Goal: Information Seeking & Learning: Learn about a topic

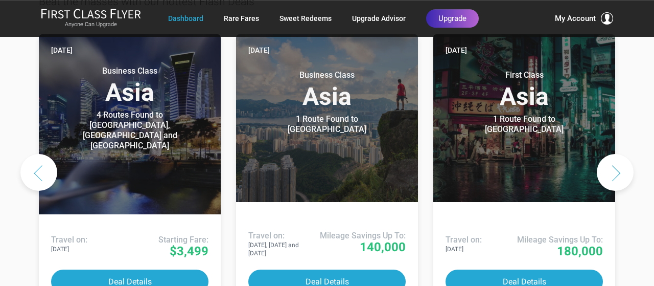
scroll to position [607, 0]
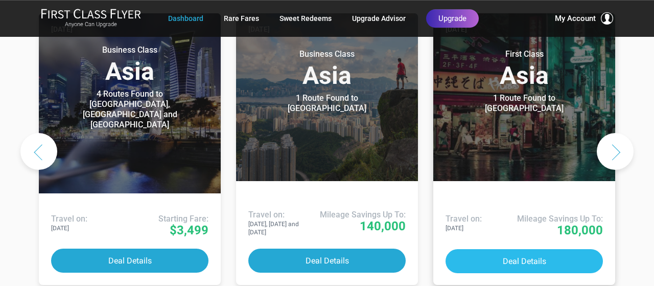
click at [535, 249] on button "Deal Details" at bounding box center [524, 261] width 157 height 24
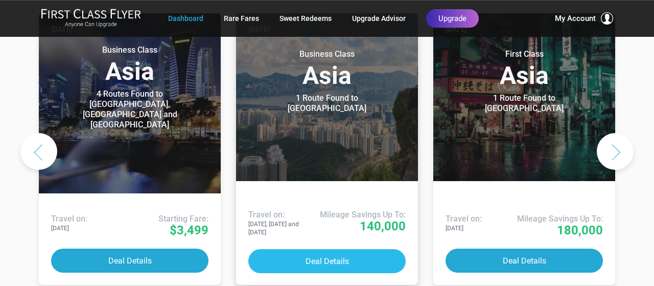
click at [335, 249] on button "Deal Details" at bounding box center [326, 261] width 157 height 24
click at [331, 249] on button "Deal Details" at bounding box center [326, 261] width 157 height 24
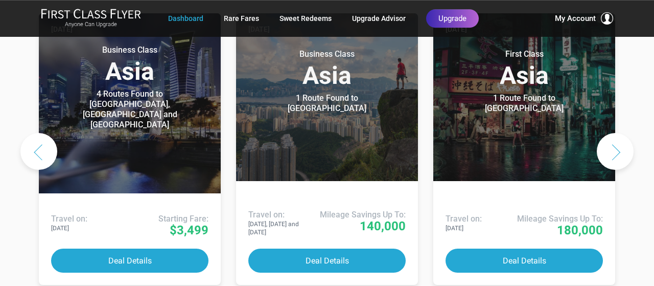
click at [617, 133] on button "Next slide" at bounding box center [615, 151] width 37 height 37
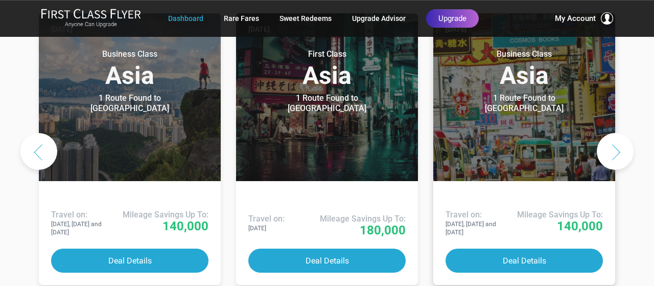
drag, startPoint x: 617, startPoint y: 112, endPoint x: 531, endPoint y: 98, distance: 87.6
click at [531, 98] on div "Two days ago Business Class Europe 1 Route Found to Munich Use These Miles / Po…" at bounding box center [327, 151] width 577 height 284
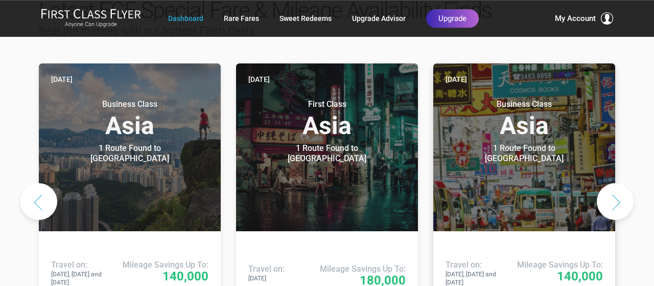
scroll to position [558, 0]
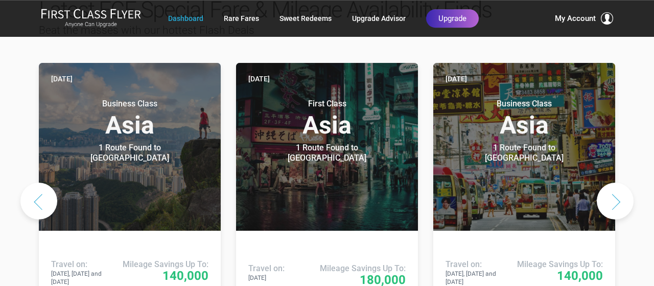
click at [620, 182] on button "Next slide" at bounding box center [615, 200] width 37 height 37
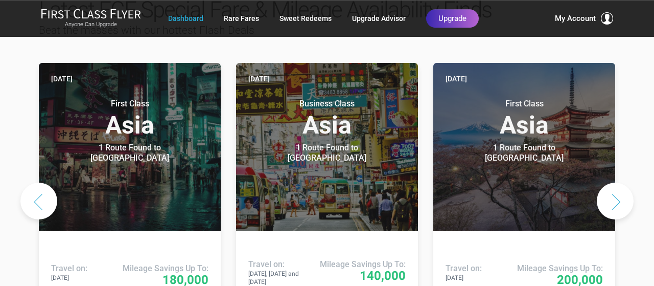
click at [620, 182] on button "Next slide" at bounding box center [615, 200] width 37 height 37
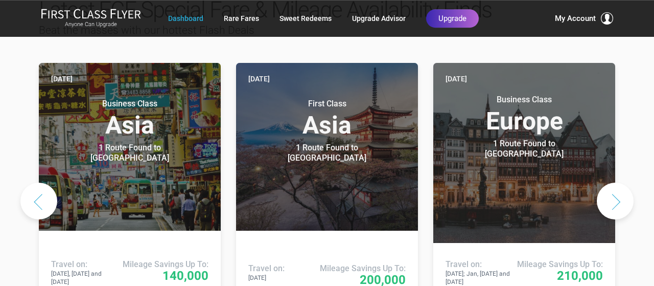
click at [619, 182] on button "Next slide" at bounding box center [615, 200] width 37 height 37
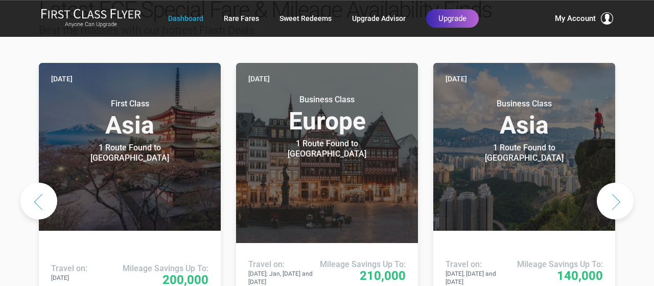
click at [619, 182] on button "Next slide" at bounding box center [615, 200] width 37 height 37
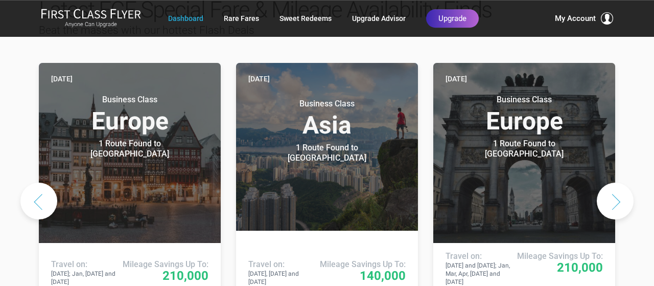
click at [612, 182] on button "Next slide" at bounding box center [615, 200] width 37 height 37
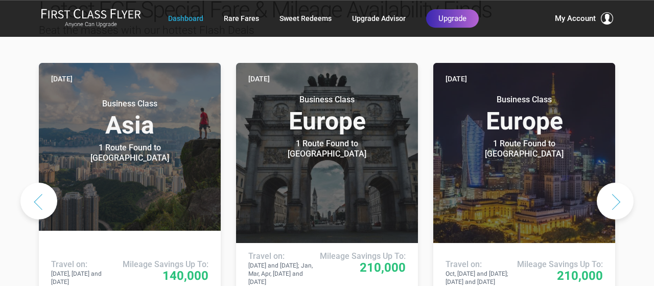
click at [614, 182] on button "Next slide" at bounding box center [615, 200] width 37 height 37
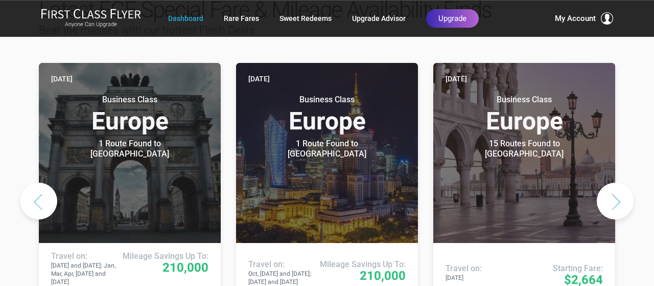
click at [614, 182] on button "Next slide" at bounding box center [615, 200] width 37 height 37
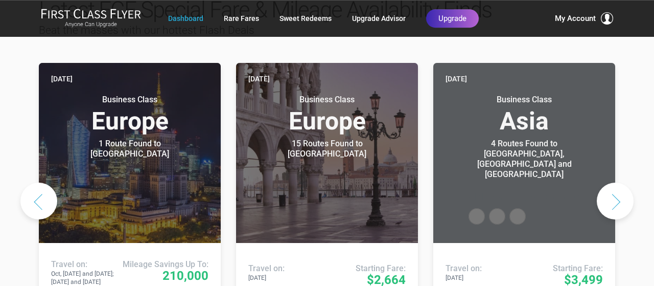
scroll to position [574, 0]
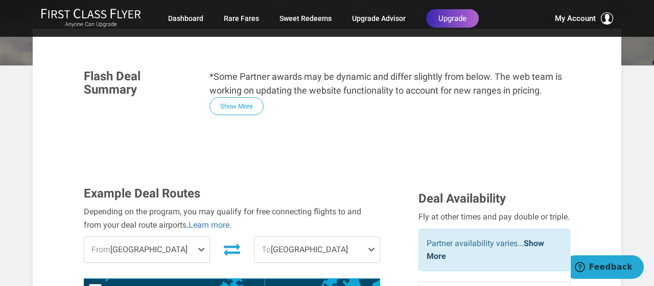
scroll to position [198, 0]
